Goal: Information Seeking & Learning: Find contact information

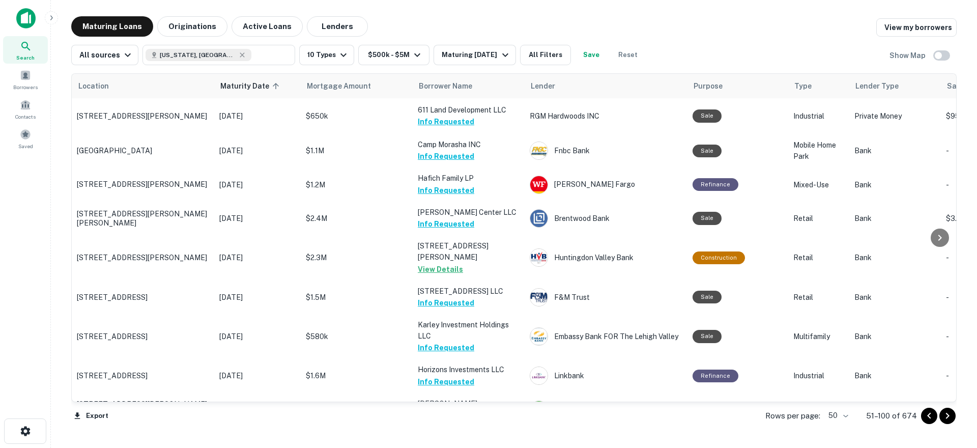
scroll to position [610, 0]
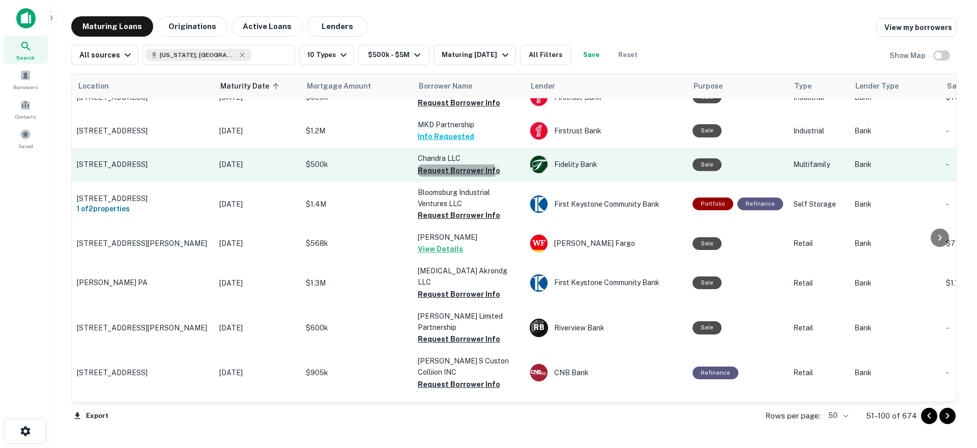
click at [456, 177] on button "Request Borrower Info" at bounding box center [459, 170] width 82 height 12
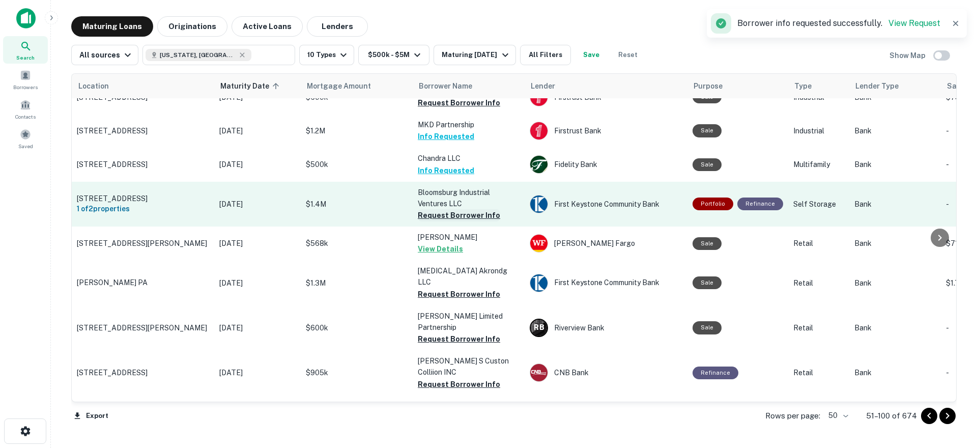
click at [450, 221] on button "Request Borrower Info" at bounding box center [459, 215] width 82 height 12
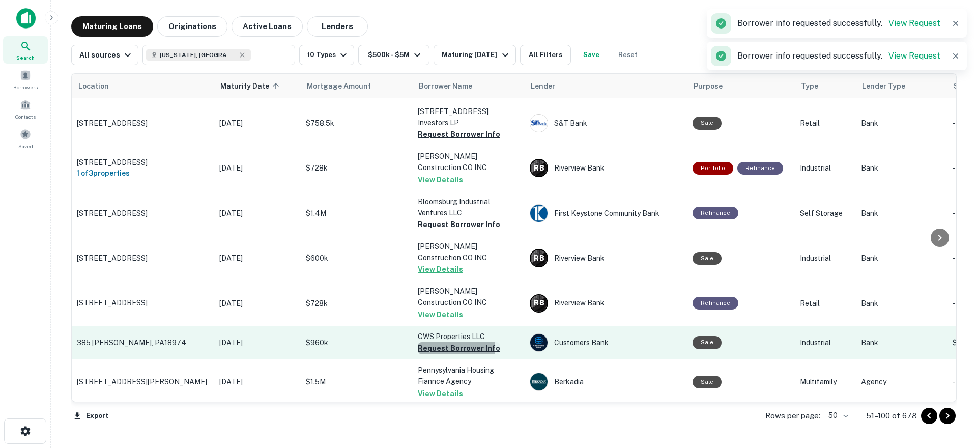
click at [435, 342] on button "Request Borrower Info" at bounding box center [459, 348] width 82 height 12
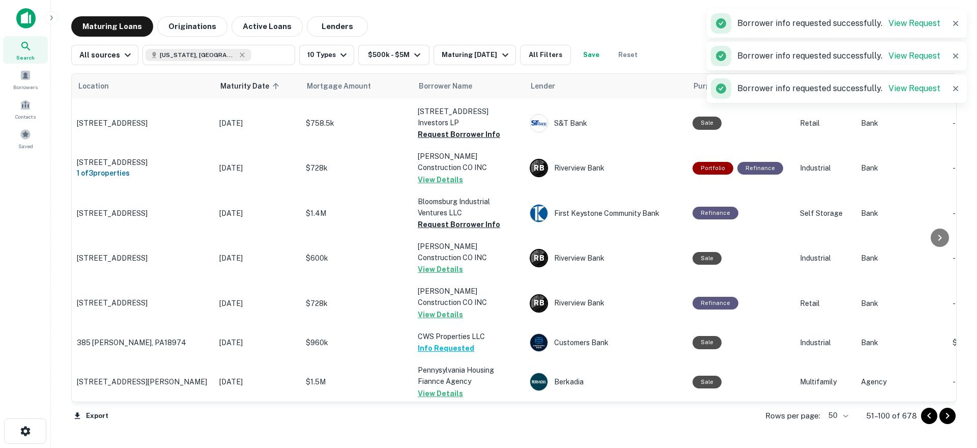
click at [448, 421] on button "Request Borrower Info" at bounding box center [459, 427] width 82 height 12
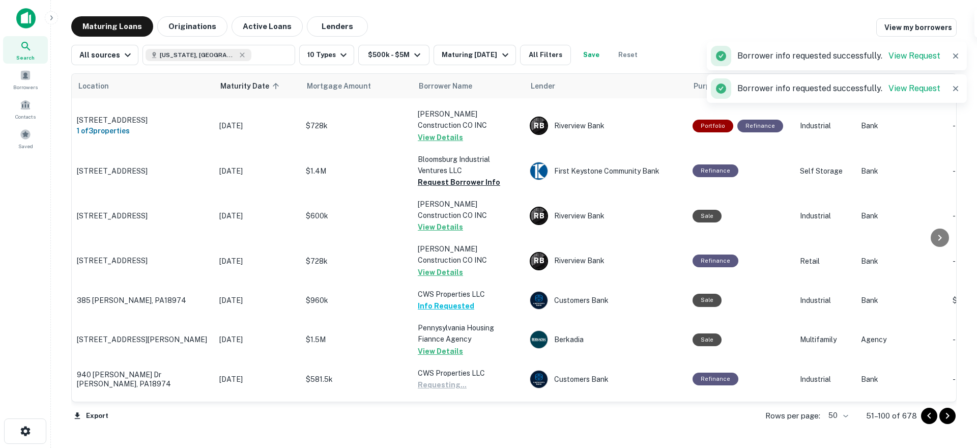
scroll to position [712, 0]
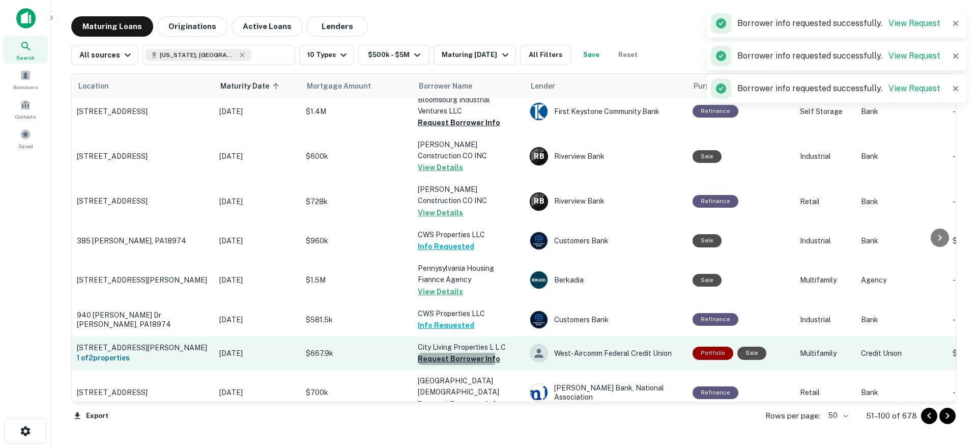
click at [443, 353] on button "Request Borrower Info" at bounding box center [459, 359] width 82 height 12
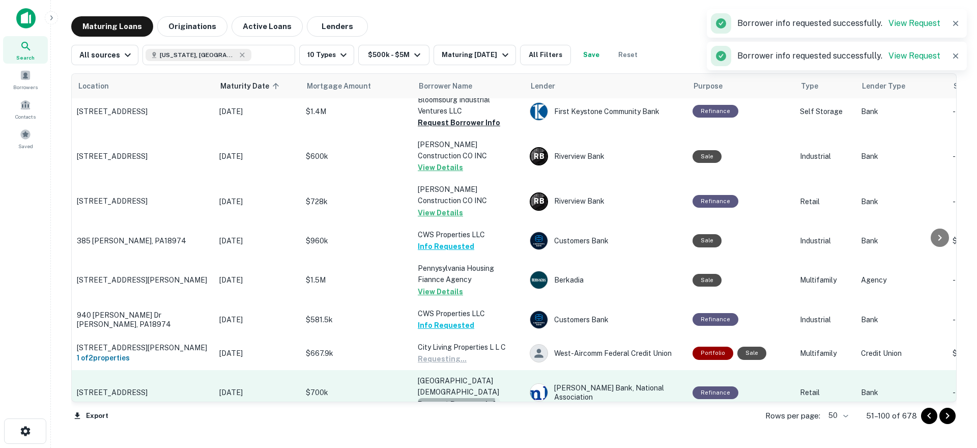
click at [448, 398] on button "Request Borrower Info" at bounding box center [459, 404] width 82 height 12
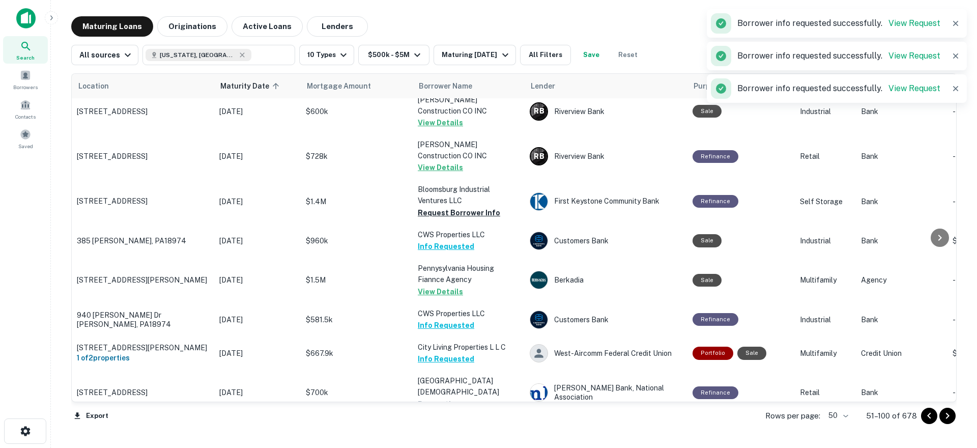
scroll to position [814, 0]
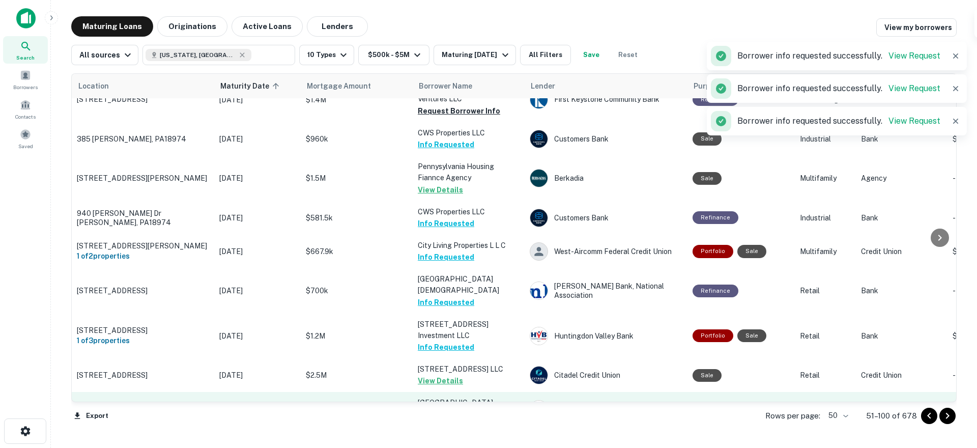
click at [453, 408] on button "Request Borrower Info" at bounding box center [459, 414] width 82 height 12
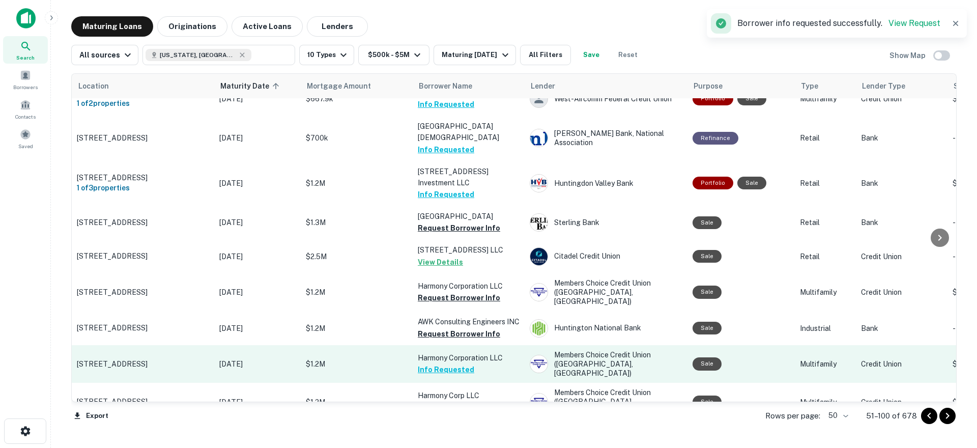
scroll to position [1017, 0]
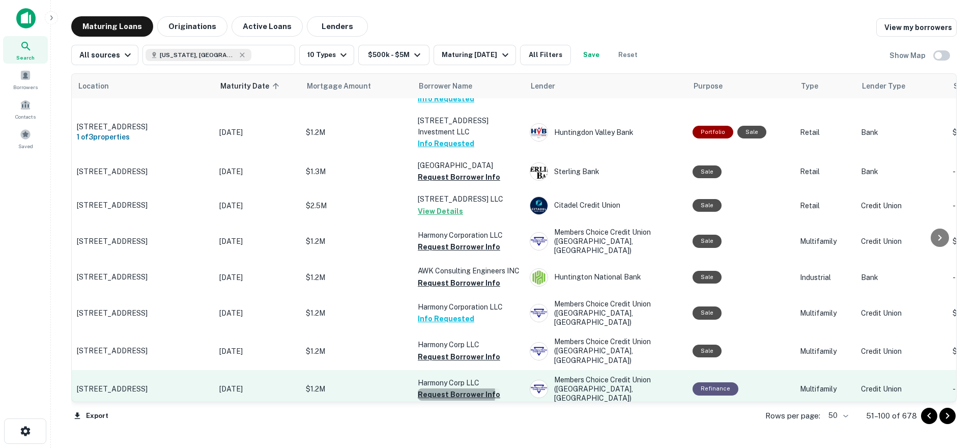
click at [433, 388] on button "Request Borrower Info" at bounding box center [459, 394] width 82 height 12
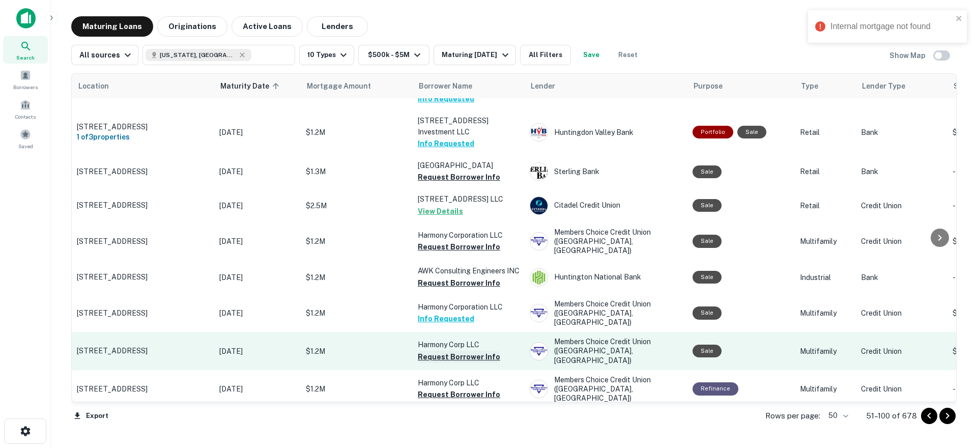
click at [440, 350] on button "Request Borrower Info" at bounding box center [459, 356] width 82 height 12
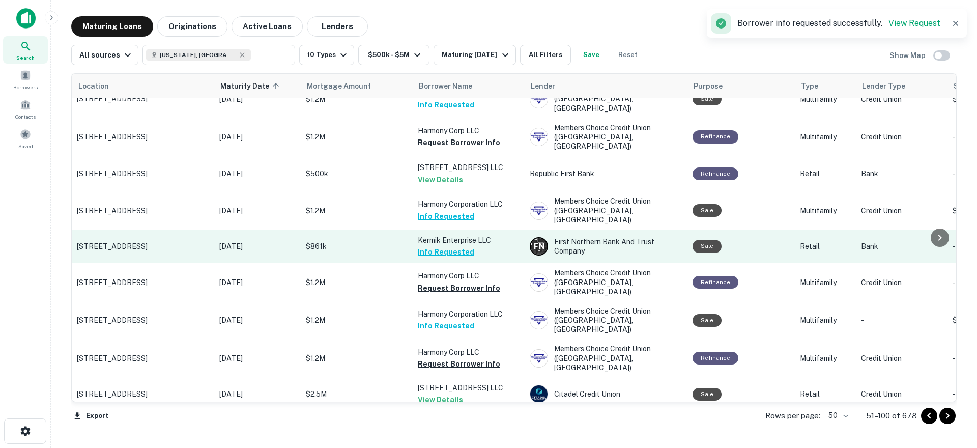
scroll to position [1272, 0]
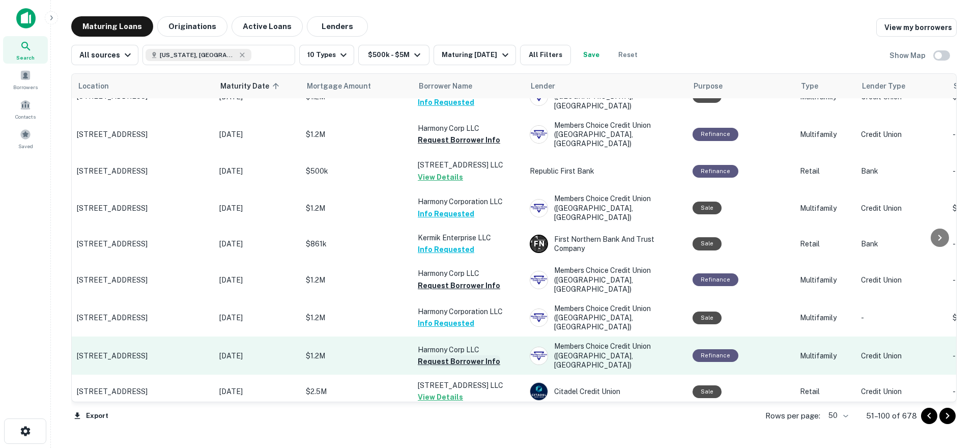
click at [446, 355] on button "Request Borrower Info" at bounding box center [459, 361] width 82 height 12
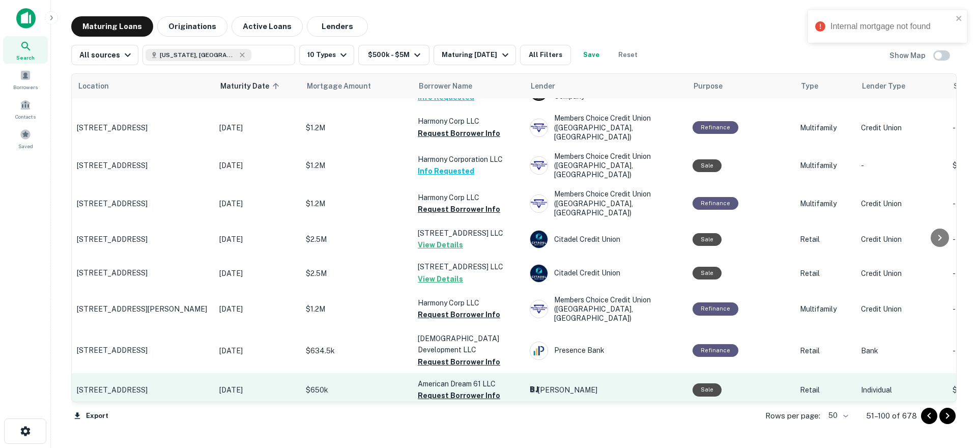
scroll to position [1424, 0]
